Goal: Go to known website: Access a specific website the user already knows

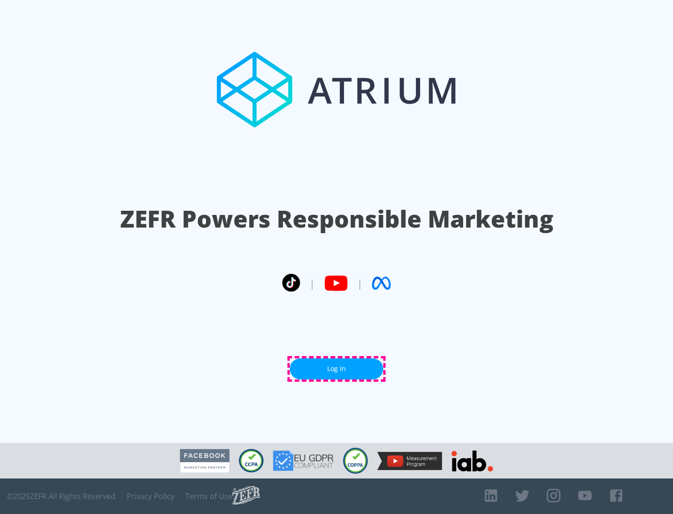
click at [336, 369] on link "Log In" at bounding box center [336, 368] width 93 height 21
